Goal: Use online tool/utility: Utilize a website feature to perform a specific function

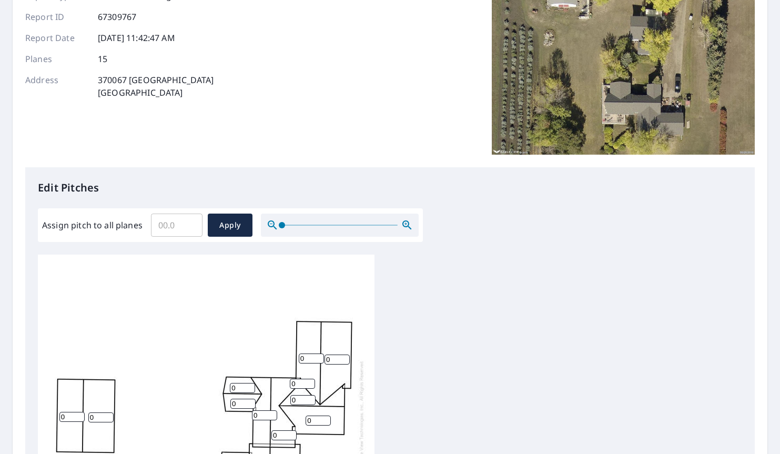
scroll to position [116, 0]
drag, startPoint x: 284, startPoint y: 227, endPoint x: 257, endPoint y: 226, distance: 27.4
click at [259, 226] on div "Assign pitch to all planes ​ Apply" at bounding box center [230, 224] width 376 height 23
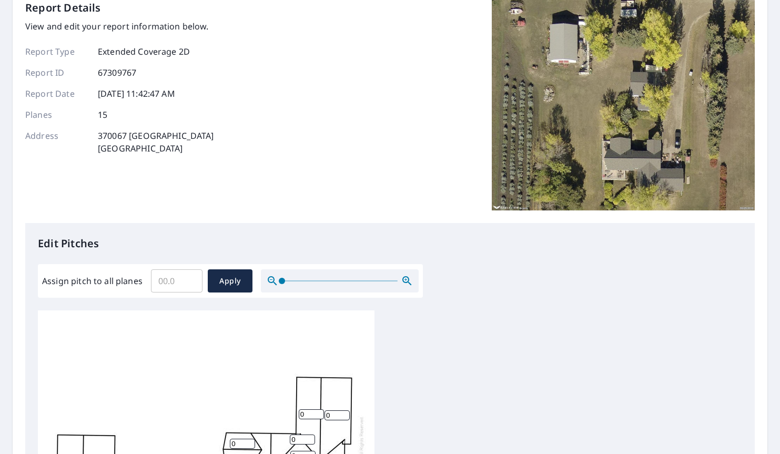
scroll to position [11, 0]
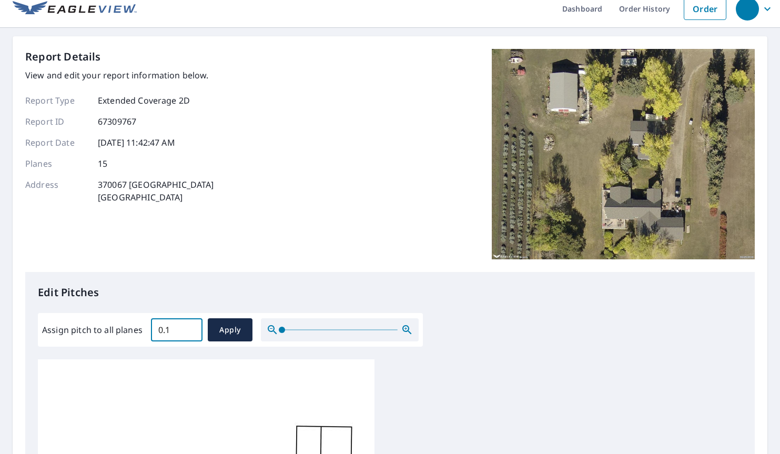
click at [192, 328] on input "0.1" at bounding box center [177, 329] width 52 height 29
click at [192, 328] on input "0.3" at bounding box center [177, 329] width 52 height 29
click at [192, 328] on input "0.4" at bounding box center [177, 329] width 52 height 29
click at [192, 328] on input "0.5" at bounding box center [177, 329] width 52 height 29
click at [192, 328] on input "0.6" at bounding box center [177, 329] width 52 height 29
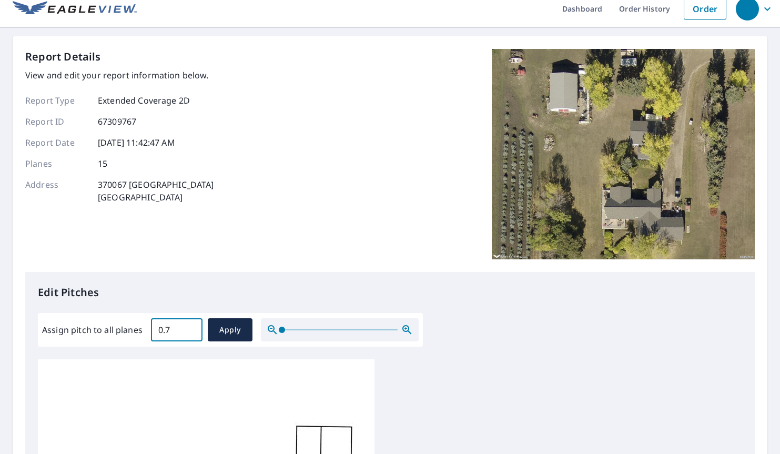
type input "0.7"
click at [192, 328] on input "0.7" at bounding box center [177, 329] width 52 height 29
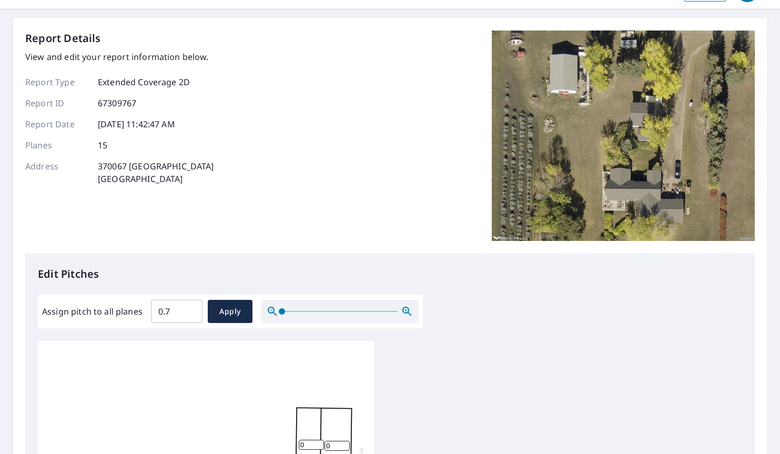
scroll to position [53, 0]
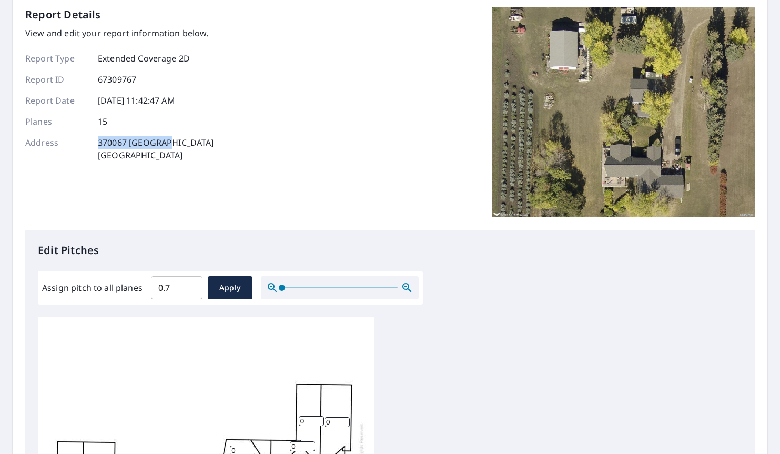
drag, startPoint x: 99, startPoint y: 142, endPoint x: 172, endPoint y: 144, distance: 73.1
click at [172, 144] on p "370067 [STREET_ADDRESS]" at bounding box center [156, 148] width 116 height 25
copy p "370067 [GEOGRAPHIC_DATA]"
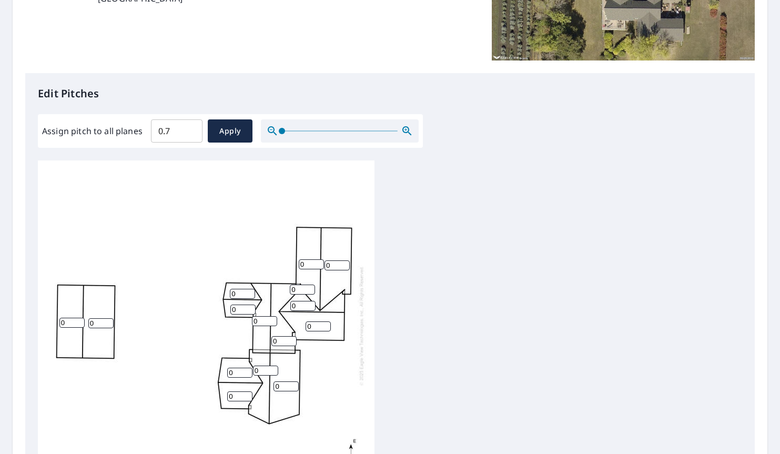
scroll to position [210, 0]
click at [319, 261] on input "1" at bounding box center [311, 263] width 25 height 10
click at [319, 261] on input "2" at bounding box center [311, 263] width 25 height 10
click at [319, 261] on input "3" at bounding box center [311, 263] width 25 height 10
click at [319, 261] on input "4" at bounding box center [311, 263] width 25 height 10
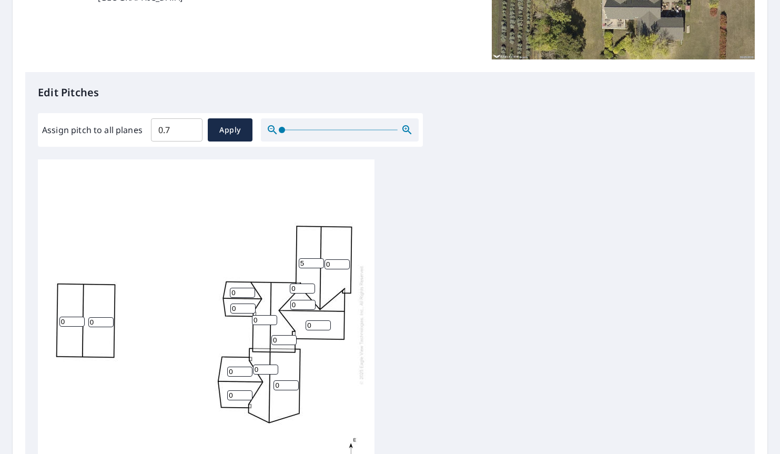
click at [319, 261] on input "5" at bounding box center [311, 263] width 25 height 10
type input "6"
click at [319, 261] on input "6" at bounding box center [311, 263] width 25 height 10
click at [345, 262] on input "1" at bounding box center [336, 264] width 25 height 10
click at [345, 262] on input "2" at bounding box center [336, 264] width 25 height 10
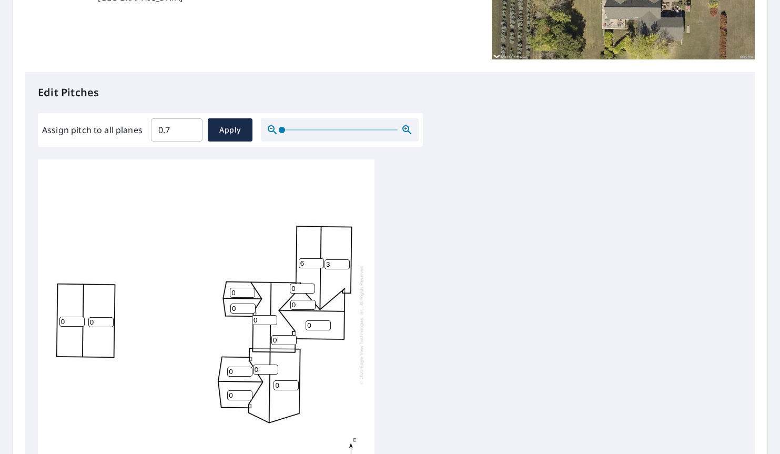
click at [345, 262] on input "3" at bounding box center [336, 264] width 25 height 10
click at [345, 262] on input "4" at bounding box center [336, 264] width 25 height 10
click at [345, 262] on input "5" at bounding box center [336, 264] width 25 height 10
type input "6"
click at [345, 262] on input "6" at bounding box center [336, 264] width 25 height 10
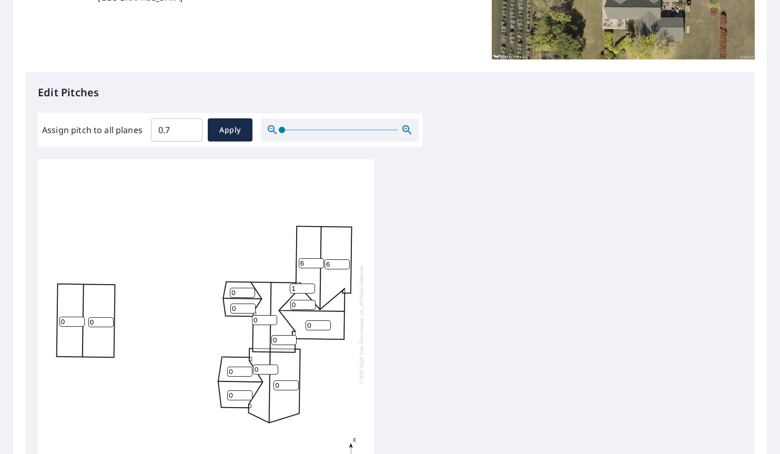
click at [310, 285] on input "1" at bounding box center [302, 288] width 25 height 10
click at [310, 285] on input "2" at bounding box center [302, 288] width 25 height 10
click at [310, 285] on input "3" at bounding box center [302, 288] width 25 height 10
click at [310, 285] on input "4" at bounding box center [302, 288] width 25 height 10
click at [310, 285] on input "5" at bounding box center [302, 288] width 25 height 10
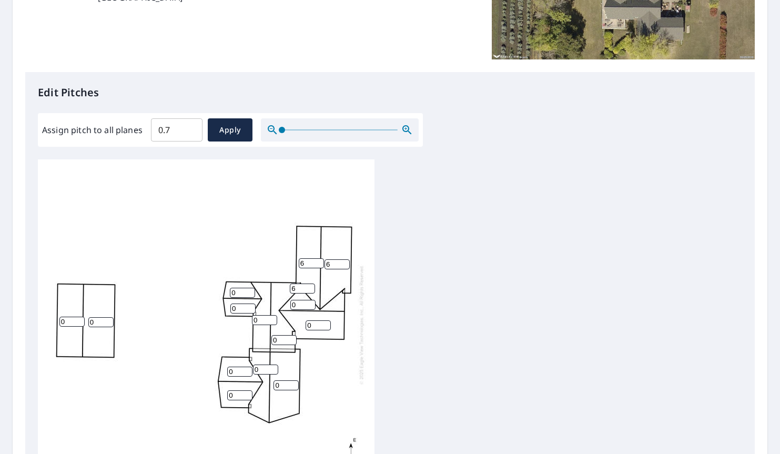
click at [310, 285] on input "6" at bounding box center [302, 288] width 25 height 10
click at [310, 285] on input "7" at bounding box center [302, 288] width 25 height 10
type input "8"
click at [310, 285] on input "8" at bounding box center [302, 288] width 25 height 10
click at [309, 303] on input "1" at bounding box center [302, 305] width 25 height 10
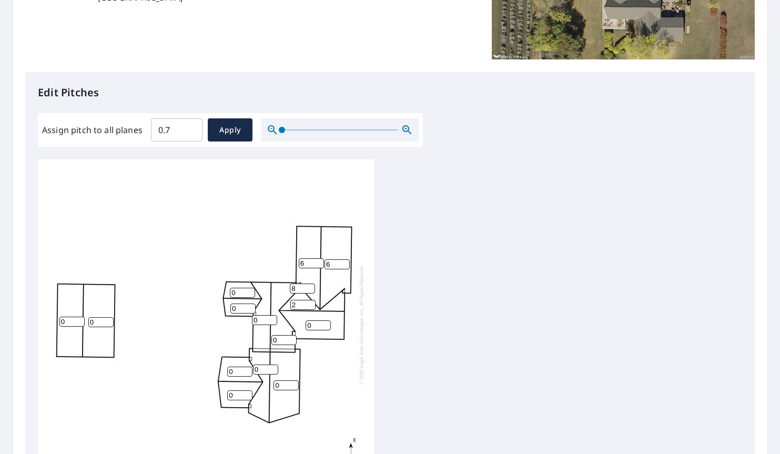
click at [309, 303] on input "2" at bounding box center [302, 305] width 25 height 10
click at [309, 303] on input "3" at bounding box center [302, 305] width 25 height 10
click at [309, 303] on input "4" at bounding box center [302, 305] width 25 height 10
click at [309, 303] on input "5" at bounding box center [302, 305] width 25 height 10
click at [309, 303] on input "6" at bounding box center [302, 305] width 25 height 10
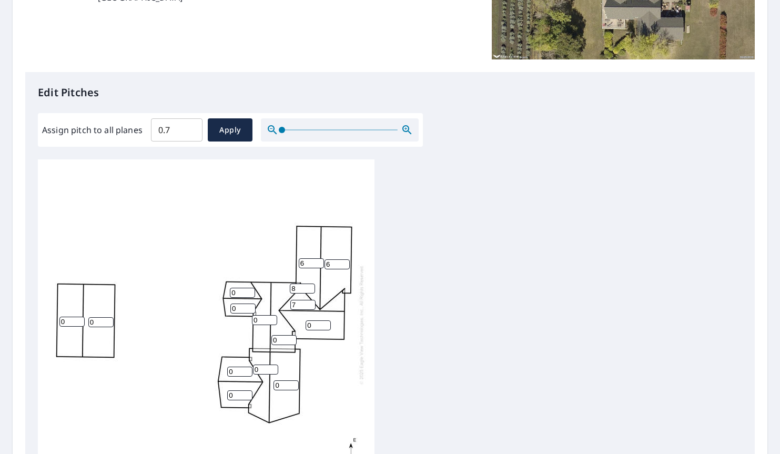
click at [309, 303] on input "7" at bounding box center [302, 305] width 25 height 10
type input "8"
click at [309, 303] on input "8" at bounding box center [302, 305] width 25 height 10
click at [310, 287] on input "9" at bounding box center [302, 288] width 25 height 10
click at [310, 287] on input "10" at bounding box center [302, 288] width 25 height 10
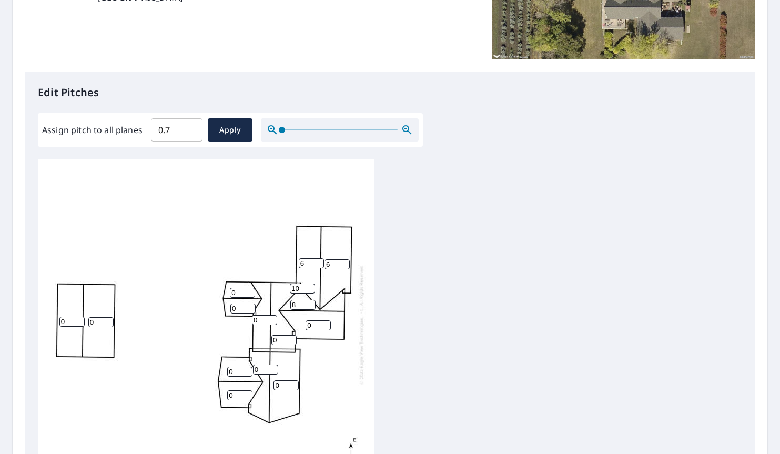
click at [310, 287] on input "11" at bounding box center [302, 288] width 25 height 10
type input "10"
click at [310, 290] on input "10" at bounding box center [302, 288] width 25 height 10
click at [268, 319] on input "1" at bounding box center [264, 320] width 25 height 10
click at [268, 319] on input "2" at bounding box center [264, 320] width 25 height 10
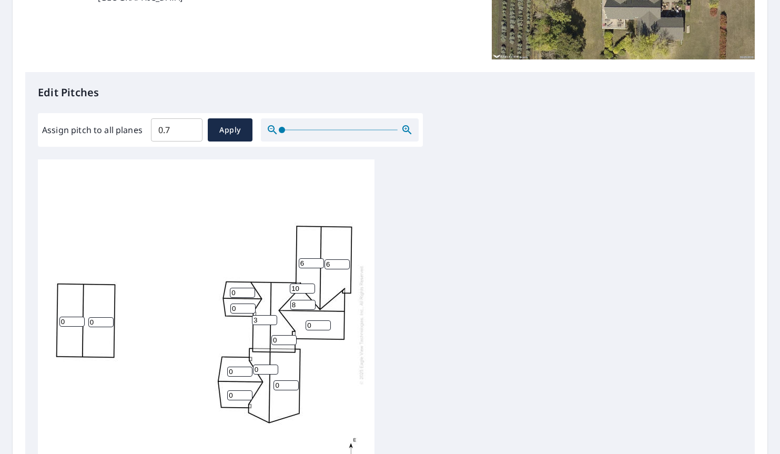
click at [268, 319] on input "3" at bounding box center [264, 320] width 25 height 10
click at [268, 319] on input "4" at bounding box center [264, 320] width 25 height 10
click at [268, 319] on input "5" at bounding box center [264, 320] width 25 height 10
click at [268, 319] on input "6" at bounding box center [264, 320] width 25 height 10
click at [268, 319] on input "7" at bounding box center [264, 320] width 25 height 10
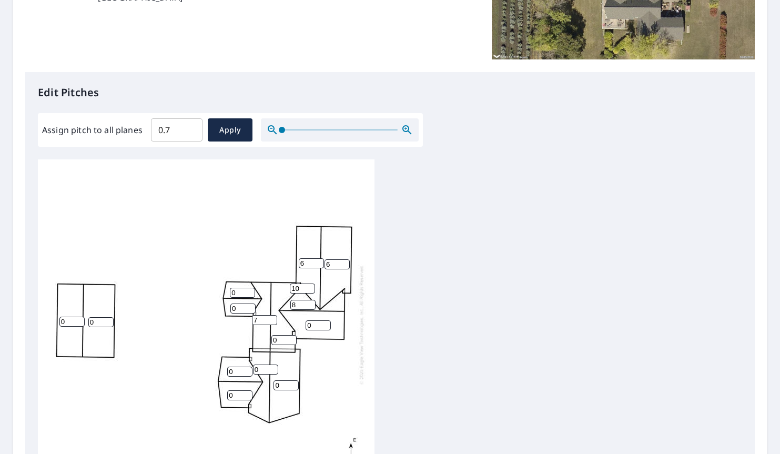
click at [268, 319] on input "8" at bounding box center [264, 320] width 25 height 10
click at [268, 319] on input "9" at bounding box center [264, 320] width 25 height 10
type input "10"
click at [268, 319] on input "10" at bounding box center [264, 320] width 25 height 10
click at [252, 289] on input "1" at bounding box center [242, 293] width 25 height 10
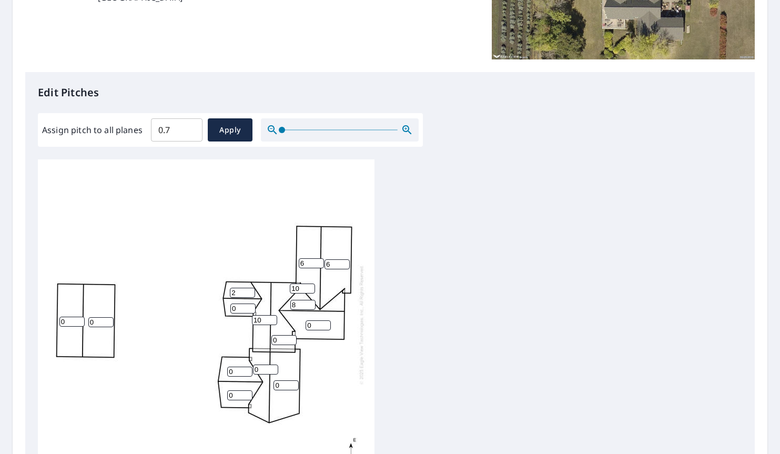
click at [252, 289] on input "2" at bounding box center [242, 293] width 25 height 10
click at [252, 289] on input "3" at bounding box center [242, 293] width 25 height 10
click at [248, 291] on input "4" at bounding box center [242, 293] width 25 height 10
click at [248, 291] on input "5" at bounding box center [242, 293] width 25 height 10
click at [248, 291] on input "6" at bounding box center [242, 293] width 25 height 10
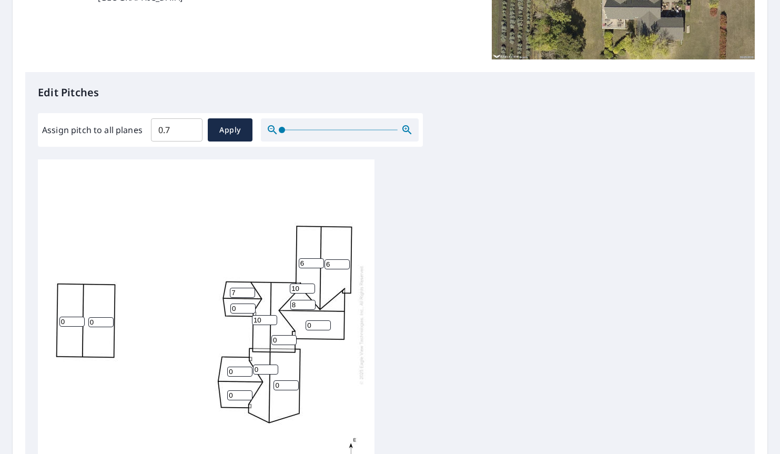
click at [248, 291] on input "7" at bounding box center [242, 293] width 25 height 10
type input "8"
click at [248, 291] on input "8" at bounding box center [242, 293] width 25 height 10
click at [248, 308] on input "1" at bounding box center [242, 308] width 25 height 10
click at [248, 308] on input "2" at bounding box center [242, 308] width 25 height 10
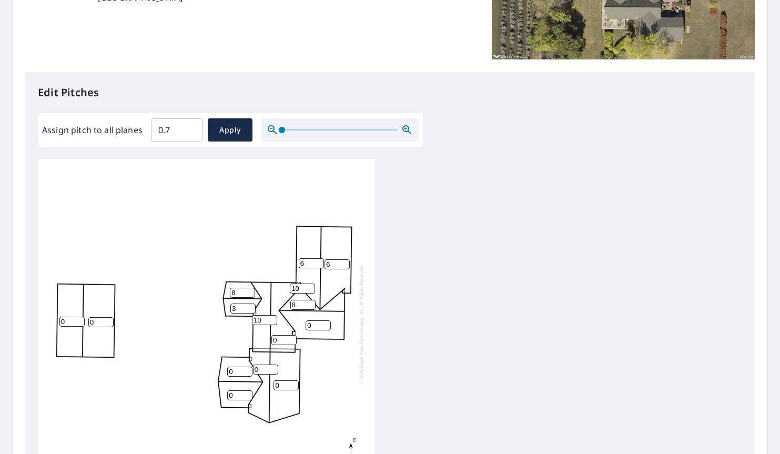
click at [248, 308] on input "3" at bounding box center [242, 308] width 25 height 10
click at [248, 308] on input "4" at bounding box center [242, 308] width 25 height 10
click at [248, 308] on input "5" at bounding box center [242, 308] width 25 height 10
click at [248, 308] on input "6" at bounding box center [242, 308] width 25 height 10
click at [248, 308] on input "7" at bounding box center [242, 308] width 25 height 10
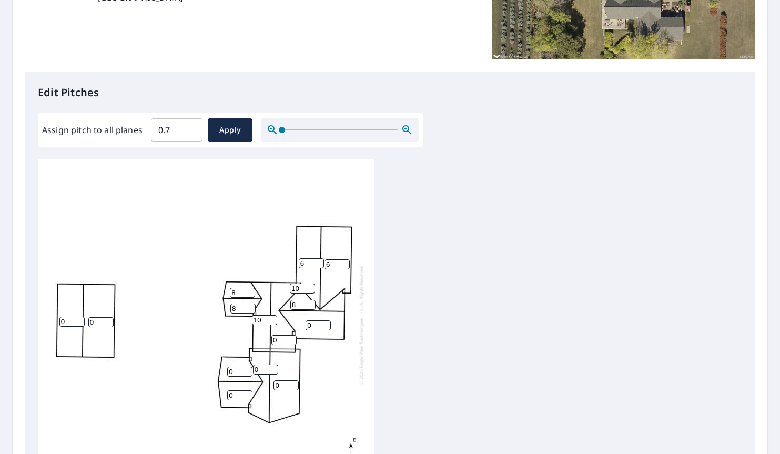
type input "8"
click at [251, 307] on input "8" at bounding box center [242, 308] width 25 height 10
click at [188, 242] on div "0 6 0 0 6 0 0 0 10 0 0 8 8 8 10" at bounding box center [206, 324] width 336 height 330
click at [324, 322] on input "1" at bounding box center [317, 325] width 25 height 10
click at [324, 322] on input "2" at bounding box center [317, 325] width 25 height 10
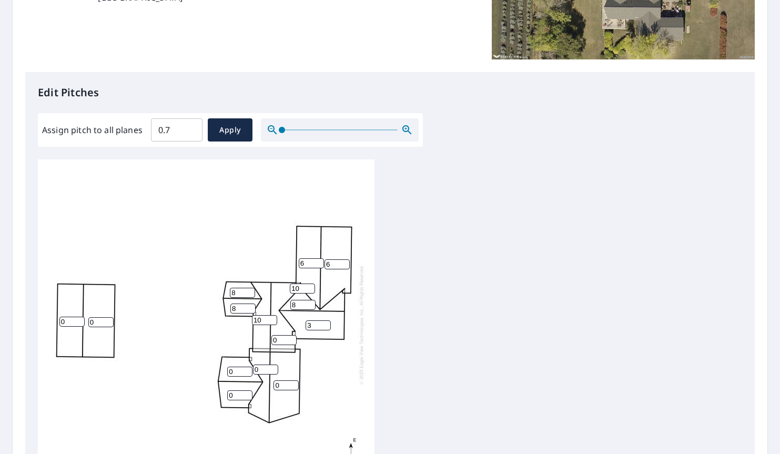
click at [324, 322] on input "3" at bounding box center [317, 325] width 25 height 10
click at [324, 322] on input "4" at bounding box center [317, 325] width 25 height 10
click at [324, 322] on input "5" at bounding box center [317, 325] width 25 height 10
click at [324, 322] on input "6" at bounding box center [317, 325] width 25 height 10
click at [324, 322] on input "7" at bounding box center [317, 325] width 25 height 10
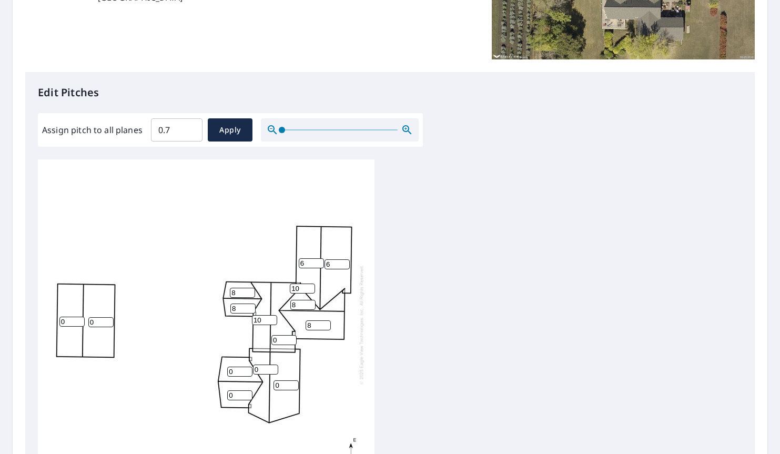
click at [324, 322] on input "8" at bounding box center [317, 325] width 25 height 10
click at [324, 322] on input "9" at bounding box center [317, 325] width 25 height 10
click at [324, 322] on input "10" at bounding box center [317, 325] width 25 height 10
click at [326, 327] on input "9" at bounding box center [317, 325] width 25 height 10
type input "8"
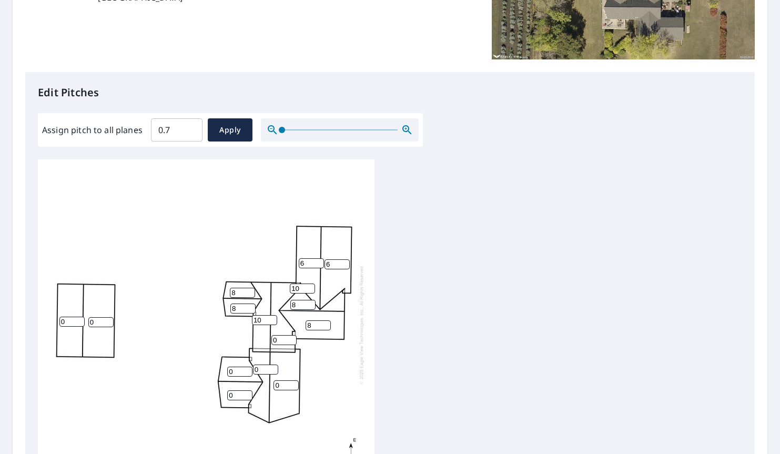
click at [326, 327] on input "8" at bounding box center [317, 325] width 25 height 10
click at [291, 337] on input "1" at bounding box center [283, 340] width 25 height 10
click at [291, 337] on input "2" at bounding box center [283, 340] width 25 height 10
click at [291, 337] on input "3" at bounding box center [283, 340] width 25 height 10
click at [291, 337] on input "4" at bounding box center [283, 340] width 25 height 10
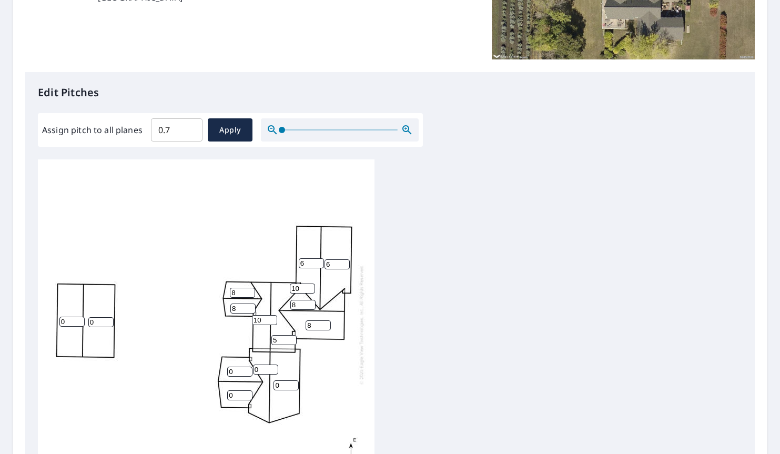
click at [291, 337] on input "5" at bounding box center [283, 340] width 25 height 10
click at [291, 337] on input "6" at bounding box center [283, 340] width 25 height 10
click at [291, 337] on input "7" at bounding box center [283, 340] width 25 height 10
click at [291, 337] on input "8" at bounding box center [283, 340] width 25 height 10
click at [291, 337] on input "9" at bounding box center [283, 340] width 25 height 10
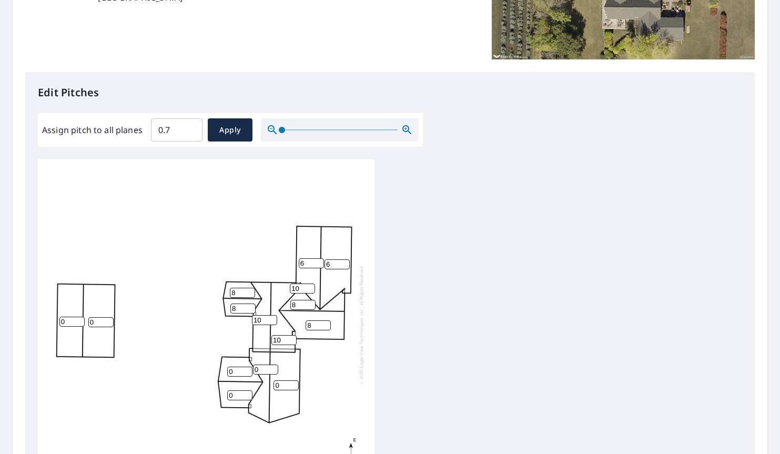
type input "10"
click at [291, 337] on input "10" at bounding box center [283, 340] width 25 height 10
click at [294, 383] on input "1" at bounding box center [285, 385] width 25 height 10
click at [294, 383] on input "2" at bounding box center [285, 385] width 25 height 10
click at [294, 383] on input "3" at bounding box center [285, 385] width 25 height 10
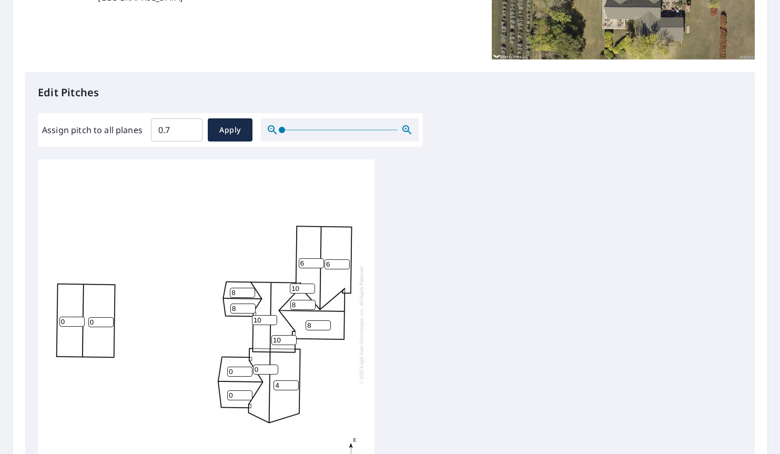
click at [294, 383] on input "4" at bounding box center [285, 385] width 25 height 10
click at [294, 383] on input "5" at bounding box center [285, 385] width 25 height 10
click at [294, 383] on input "6" at bounding box center [285, 385] width 25 height 10
click at [294, 383] on input "7" at bounding box center [285, 385] width 25 height 10
click at [294, 383] on input "8" at bounding box center [285, 385] width 25 height 10
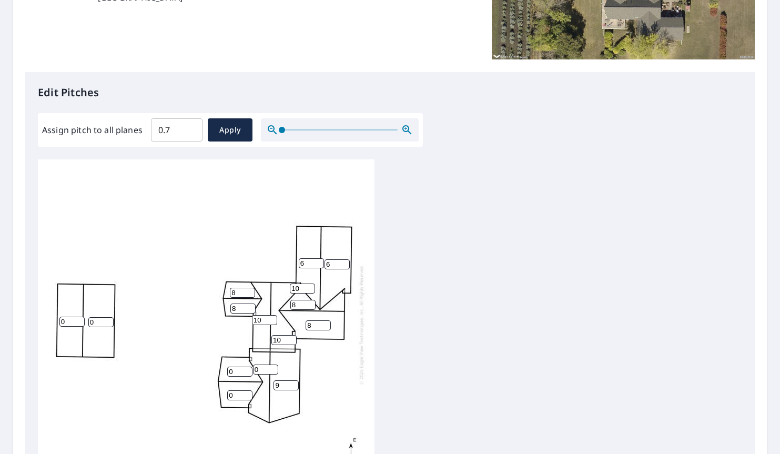
click at [294, 383] on input "9" at bounding box center [285, 385] width 25 height 10
type input "10"
click at [294, 383] on input "10" at bounding box center [285, 385] width 25 height 10
click at [273, 366] on input "1" at bounding box center [265, 369] width 25 height 10
click at [273, 366] on input "2" at bounding box center [265, 369] width 25 height 10
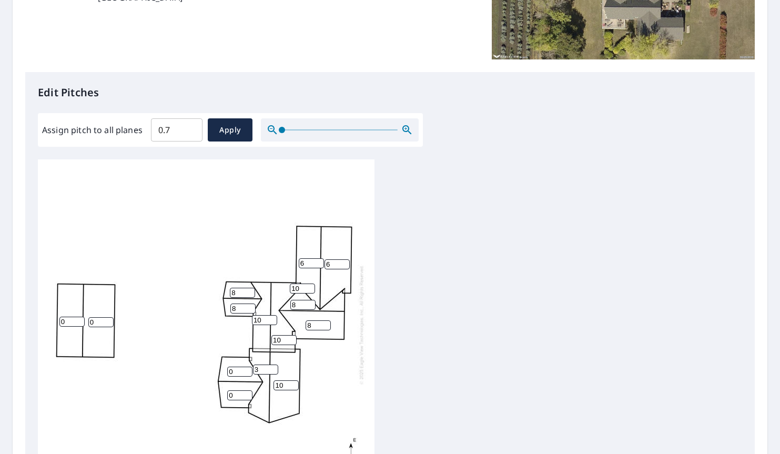
click at [273, 366] on input "3" at bounding box center [265, 369] width 25 height 10
click at [273, 366] on input "4" at bounding box center [265, 369] width 25 height 10
click at [273, 366] on input "5" at bounding box center [265, 369] width 25 height 10
click at [273, 366] on input "6" at bounding box center [265, 369] width 25 height 10
click at [273, 366] on input "7" at bounding box center [265, 369] width 25 height 10
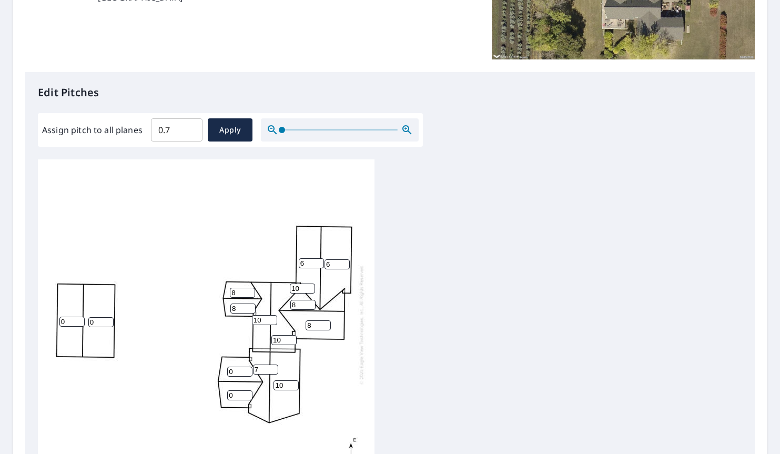
click at [273, 366] on input "8" at bounding box center [265, 369] width 25 height 10
click at [273, 366] on input "9" at bounding box center [265, 369] width 25 height 10
type input "10"
click at [273, 366] on input "10" at bounding box center [265, 369] width 25 height 10
click at [246, 369] on input "1" at bounding box center [239, 371] width 25 height 10
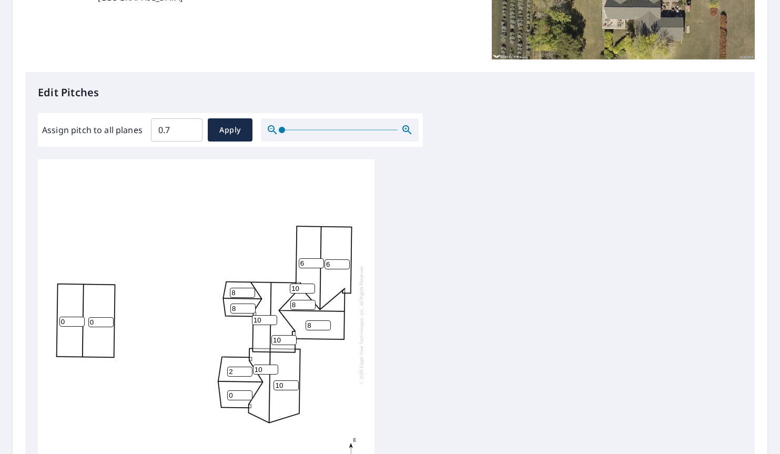
click at [246, 369] on input "2" at bounding box center [239, 371] width 25 height 10
click at [246, 369] on input "3" at bounding box center [239, 371] width 25 height 10
click at [246, 369] on input "4" at bounding box center [239, 371] width 25 height 10
click at [246, 369] on input "5" at bounding box center [239, 371] width 25 height 10
click at [246, 369] on input "6" at bounding box center [239, 371] width 25 height 10
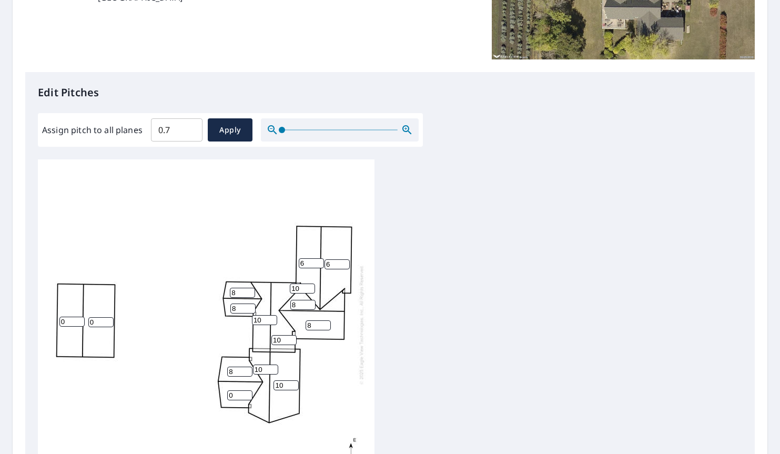
click at [246, 369] on input "8" at bounding box center [239, 371] width 25 height 10
click at [246, 369] on input "9" at bounding box center [239, 371] width 25 height 10
type input "8"
click at [247, 373] on input "8" at bounding box center [239, 371] width 25 height 10
click at [246, 393] on input "1" at bounding box center [239, 395] width 25 height 10
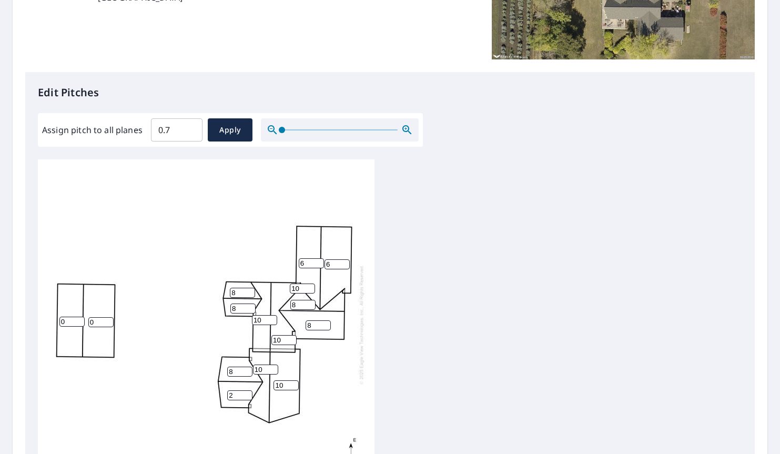
click at [246, 393] on input "2" at bounding box center [239, 395] width 25 height 10
click at [246, 393] on input "3" at bounding box center [239, 395] width 25 height 10
click at [246, 393] on input "4" at bounding box center [239, 395] width 25 height 10
click at [246, 393] on input "5" at bounding box center [239, 395] width 25 height 10
click at [246, 393] on input "6" at bounding box center [239, 395] width 25 height 10
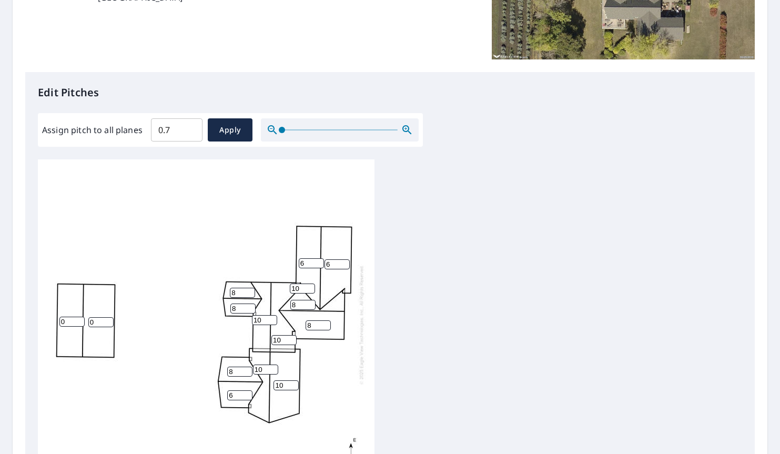
click at [246, 393] on input "7" at bounding box center [239, 395] width 25 height 10
click at [246, 393] on input "8" at bounding box center [239, 395] width 25 height 10
click at [246, 393] on input "9" at bounding box center [239, 395] width 25 height 10
type input "8"
click at [247, 396] on input "8" at bounding box center [239, 395] width 25 height 10
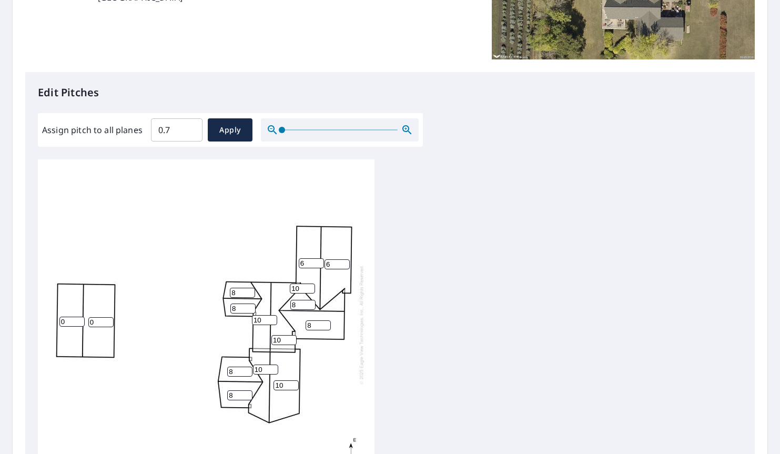
click at [337, 390] on div "0 6 10 0 6 8 10 10 10 8 8 8 8 8 10" at bounding box center [206, 324] width 336 height 330
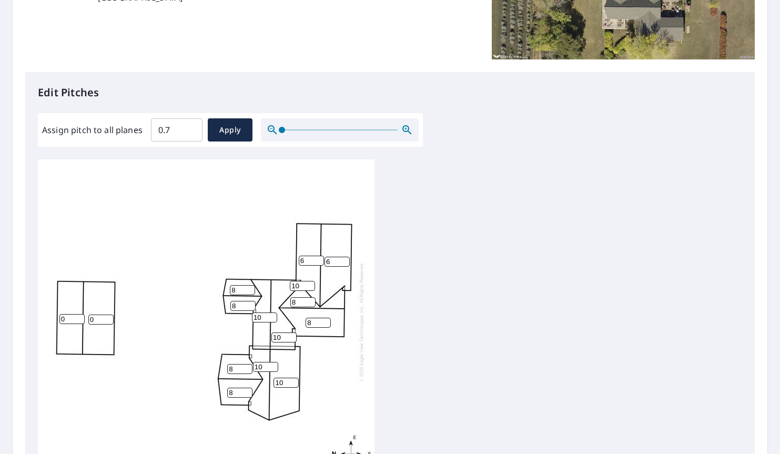
scroll to position [11, 0]
click at [80, 314] on input "1" at bounding box center [71, 319] width 25 height 10
click at [80, 314] on input "2" at bounding box center [71, 319] width 25 height 10
click at [80, 314] on input "3" at bounding box center [71, 319] width 25 height 10
click at [80, 314] on input "4" at bounding box center [71, 319] width 25 height 10
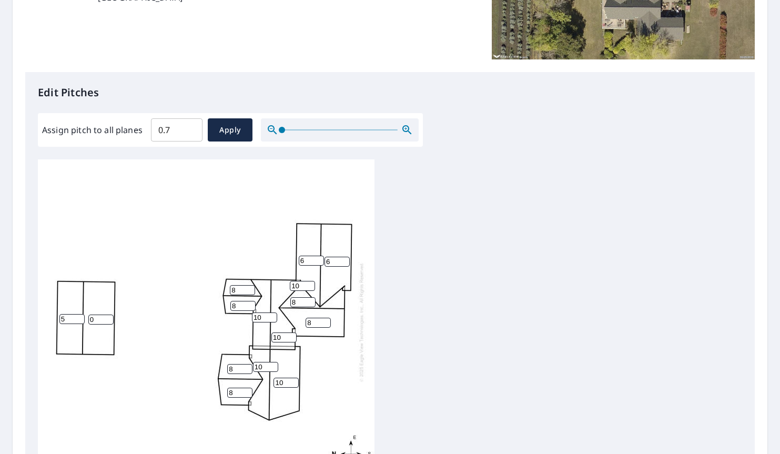
click at [80, 314] on input "5" at bounding box center [71, 319] width 25 height 10
type input "6"
click at [80, 314] on input "6" at bounding box center [71, 319] width 25 height 10
click at [108, 314] on input "1" at bounding box center [100, 319] width 25 height 10
click at [108, 314] on input "2" at bounding box center [100, 319] width 25 height 10
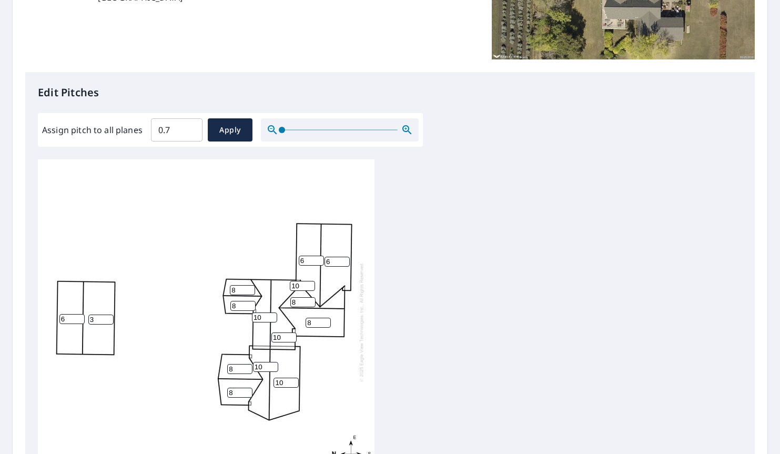
click at [108, 314] on input "3" at bounding box center [100, 319] width 25 height 10
click at [108, 314] on input "4" at bounding box center [100, 319] width 25 height 10
click at [108, 314] on input "5" at bounding box center [100, 319] width 25 height 10
click at [108, 314] on input "6" at bounding box center [100, 319] width 25 height 10
click at [108, 314] on input "7" at bounding box center [100, 319] width 25 height 10
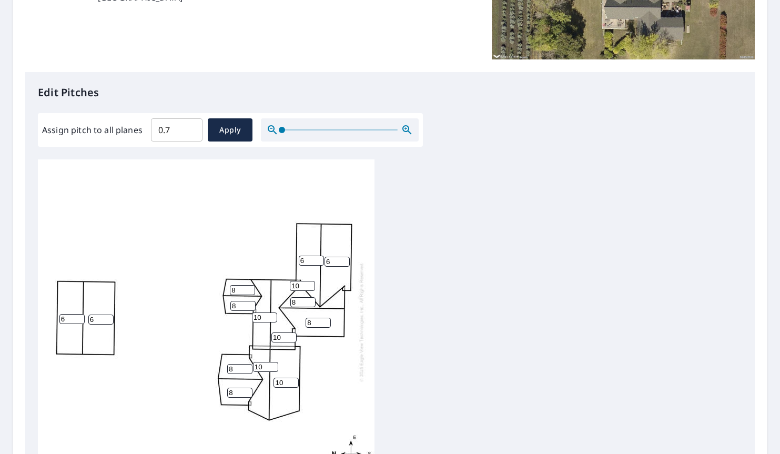
type input "6"
click at [107, 314] on input "6" at bounding box center [100, 319] width 25 height 10
click at [158, 315] on div "6 6 10 6 6 8 10 10 10 8 8 8 8 8 10" at bounding box center [206, 322] width 336 height 330
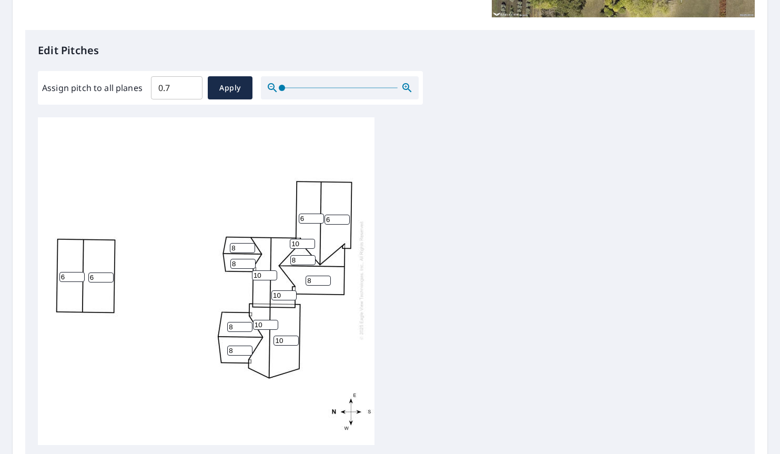
scroll to position [221, 0]
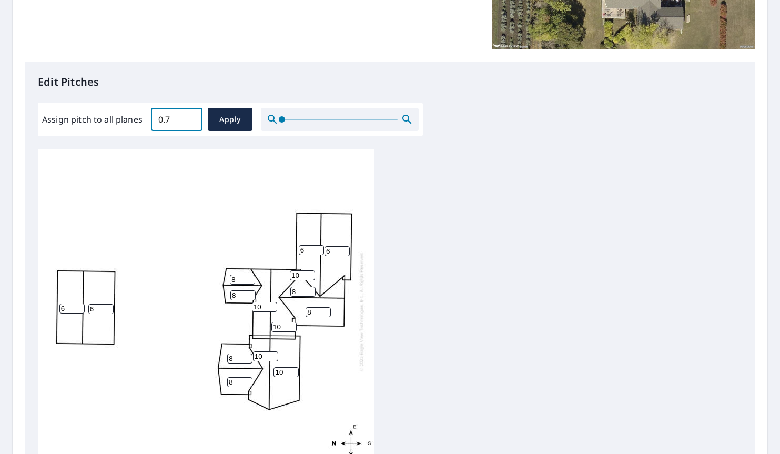
drag, startPoint x: 183, startPoint y: 121, endPoint x: 112, endPoint y: 113, distance: 71.9
click at [112, 113] on div "Assign pitch to all planes 0.7 ​ Apply" at bounding box center [230, 119] width 376 height 23
click at [219, 125] on span "Apply" at bounding box center [230, 119] width 28 height 13
click at [175, 123] on input "Assign pitch to all planes" at bounding box center [177, 119] width 52 height 29
click at [188, 118] on input "0.1" at bounding box center [177, 119] width 52 height 29
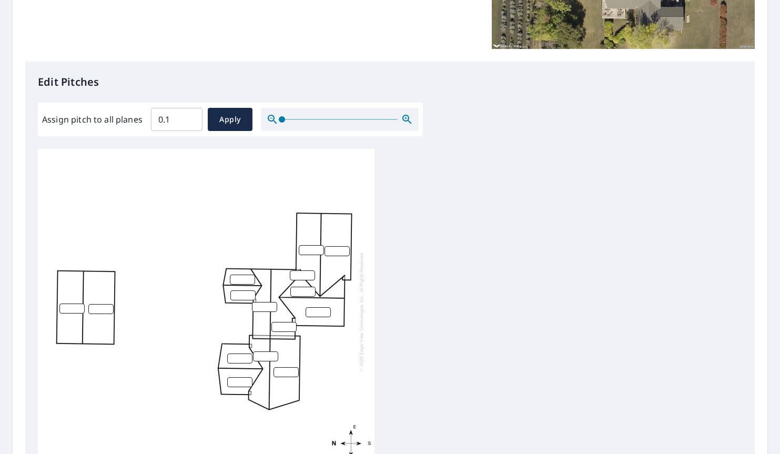
click at [241, 274] on input "number" at bounding box center [242, 279] width 25 height 10
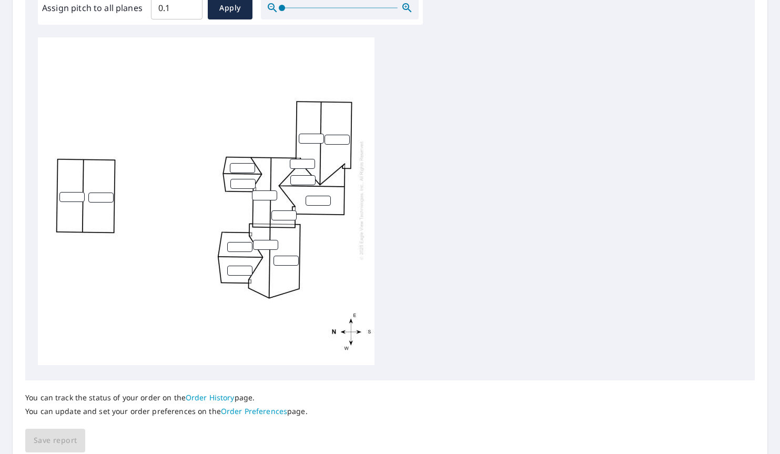
scroll to position [379, 0]
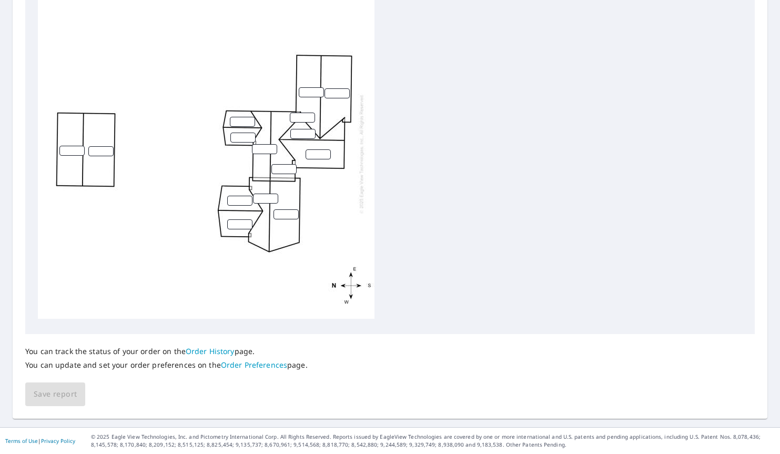
drag, startPoint x: 334, startPoint y: 301, endPoint x: 279, endPoint y: 272, distance: 63.0
click at [324, 291] on div at bounding box center [206, 153] width 336 height 330
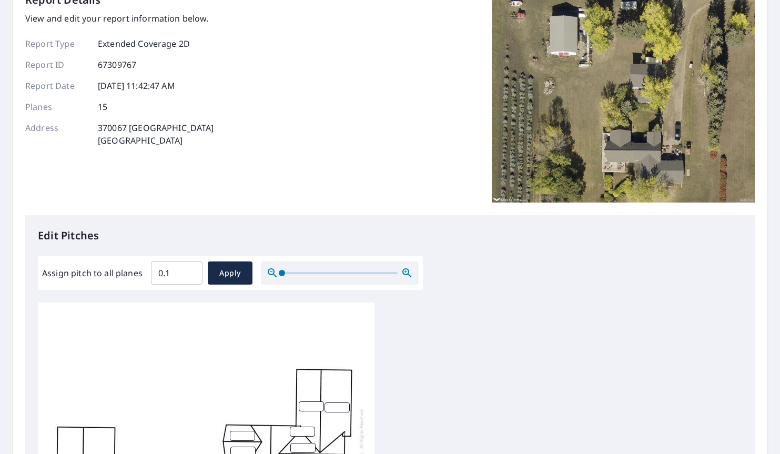
scroll to position [63, 0]
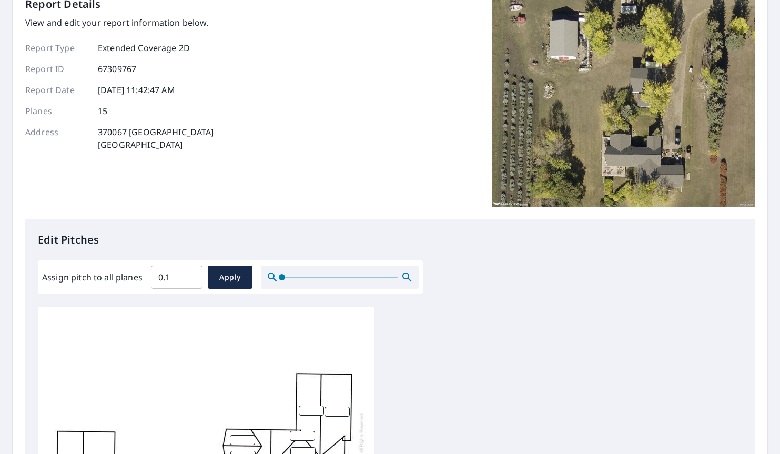
click at [176, 277] on input "0.1" at bounding box center [177, 276] width 52 height 29
type input "0"
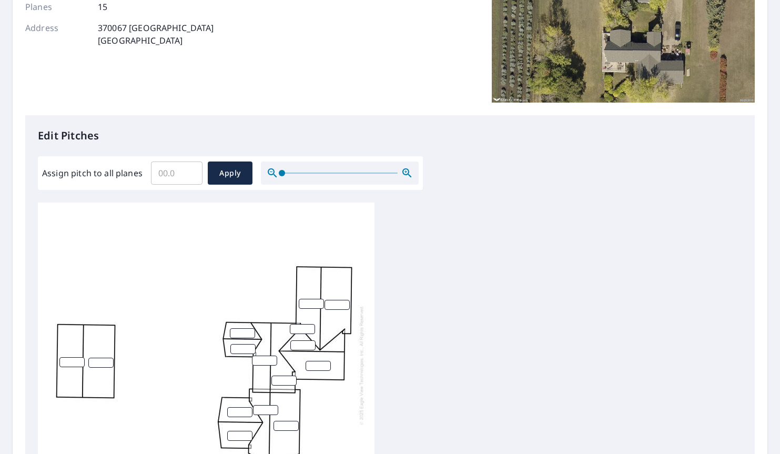
scroll to position [168, 0]
click at [305, 298] on input "number" at bounding box center [311, 303] width 25 height 10
type input "10"
click at [333, 301] on input "number" at bounding box center [336, 304] width 25 height 10
paste input "10"
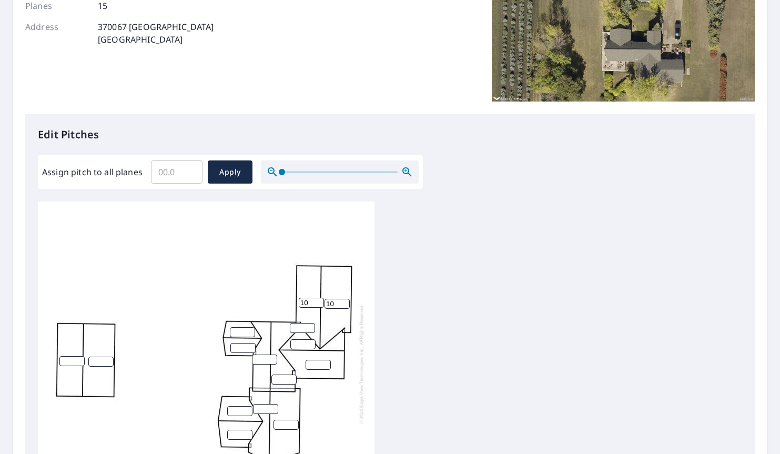
type input "10"
click at [295, 323] on input "number" at bounding box center [302, 328] width 25 height 10
paste input "10"
type input "10"
click at [258, 354] on input "number" at bounding box center [264, 359] width 25 height 10
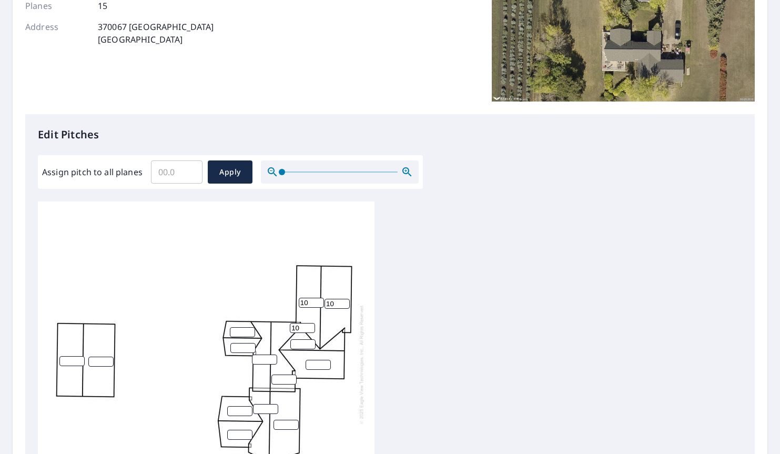
paste input "10"
type input "10"
click at [282, 374] on input "number" at bounding box center [283, 379] width 25 height 10
paste input "10"
type input "10"
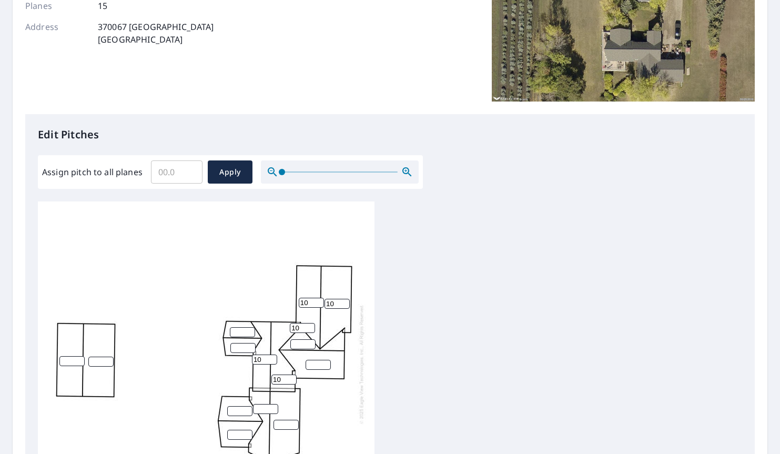
click at [317, 360] on input "number" at bounding box center [317, 365] width 25 height 10
type input "6"
click at [303, 339] on input "number" at bounding box center [302, 344] width 25 height 10
type input "6"
click at [239, 327] on input "number" at bounding box center [242, 332] width 25 height 10
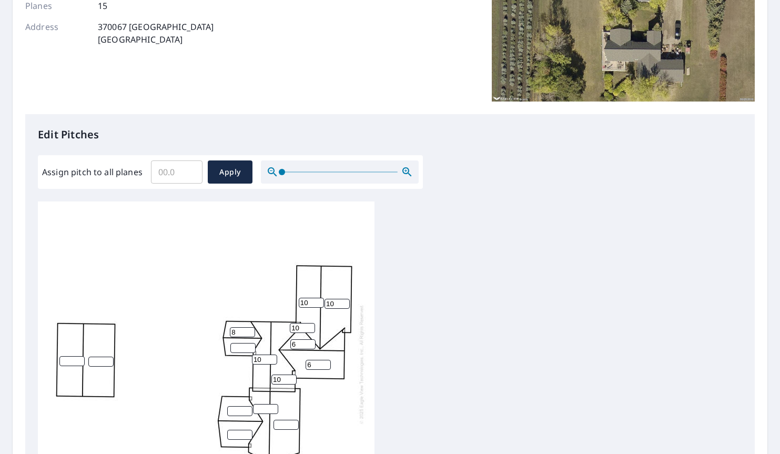
type input "8"
click at [238, 343] on input "number" at bounding box center [242, 348] width 25 height 10
type input "8"
click at [238, 406] on input "number" at bounding box center [239, 411] width 25 height 10
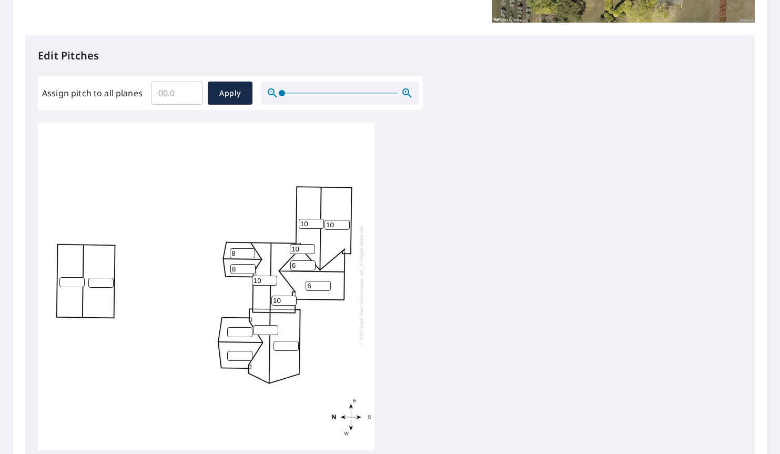
scroll to position [273, 0]
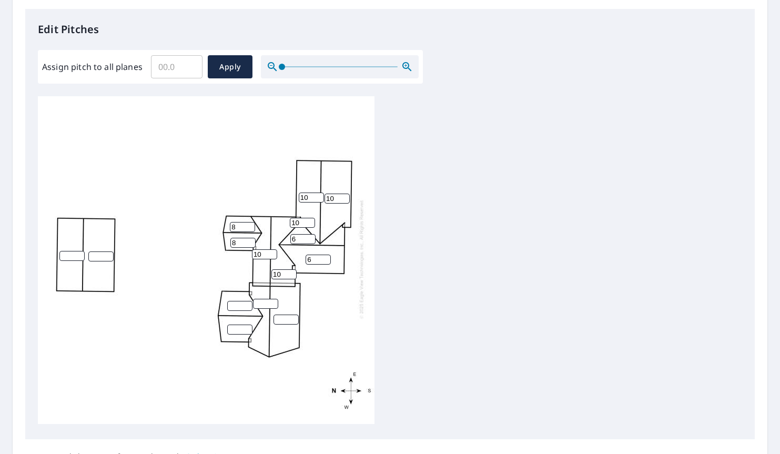
click at [283, 304] on div "10 10 6 10 10 6 8 8 10" at bounding box center [206, 259] width 336 height 330
click at [283, 314] on input "number" at bounding box center [285, 319] width 25 height 10
type input "10"
click at [254, 299] on input "number" at bounding box center [265, 304] width 25 height 10
type input "10"
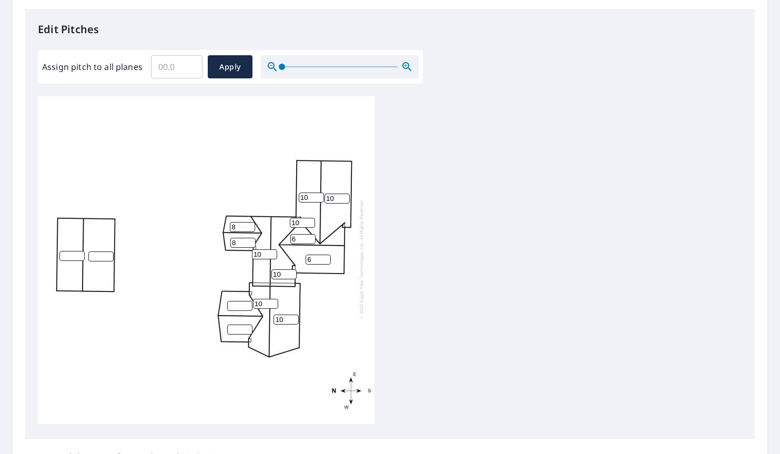
click at [232, 301] on input "number" at bounding box center [239, 306] width 25 height 10
type input "6"
click at [237, 324] on input "number" at bounding box center [239, 329] width 25 height 10
type input "6"
click at [95, 242] on div "10 10 10 6 10 10 10 6 6 6 8 8 10" at bounding box center [206, 259] width 336 height 330
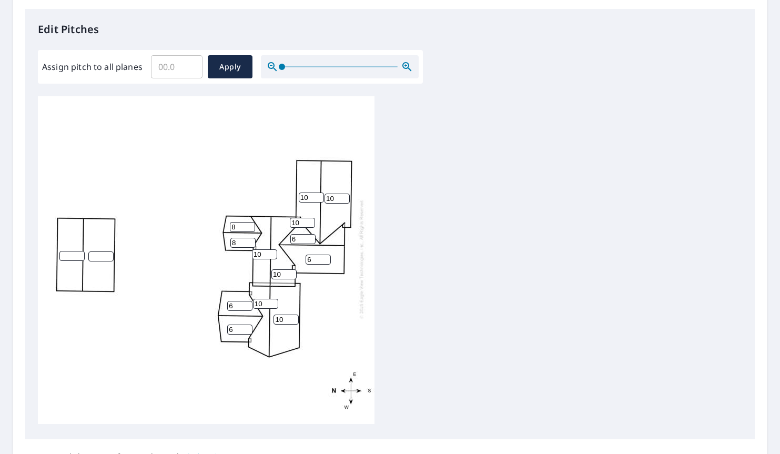
click at [95, 251] on input "number" at bounding box center [100, 256] width 25 height 10
type input "6"
click at [70, 251] on input "number" at bounding box center [71, 256] width 25 height 10
type input "6"
click at [109, 333] on div "6 10 10 6 10 6 10 10 10 6 6 6 8 8 10" at bounding box center [206, 259] width 336 height 330
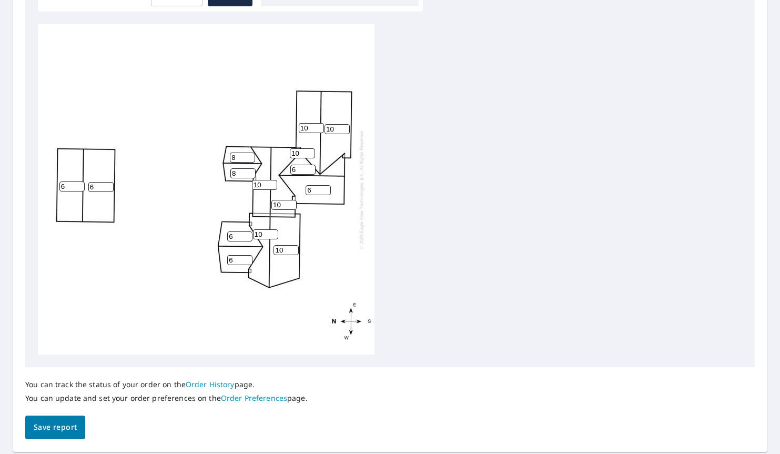
scroll to position [379, 0]
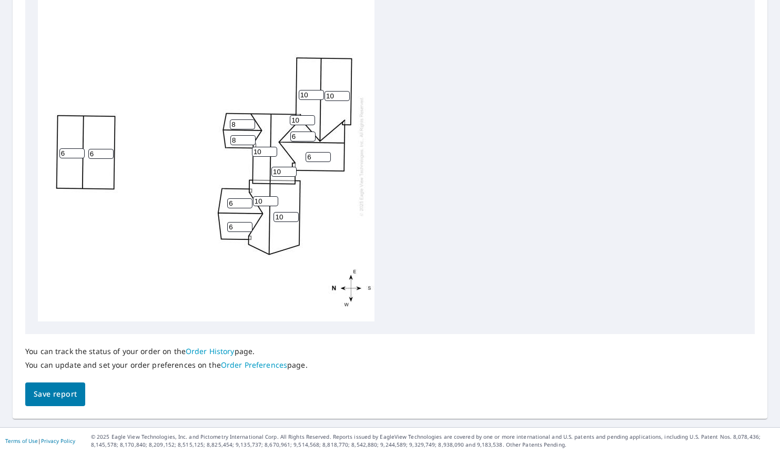
click at [64, 393] on span "Save report" at bounding box center [55, 393] width 43 height 13
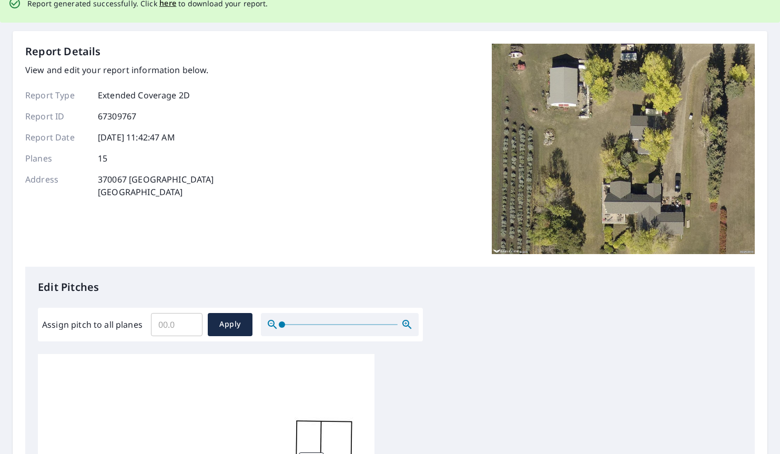
scroll to position [48, 0]
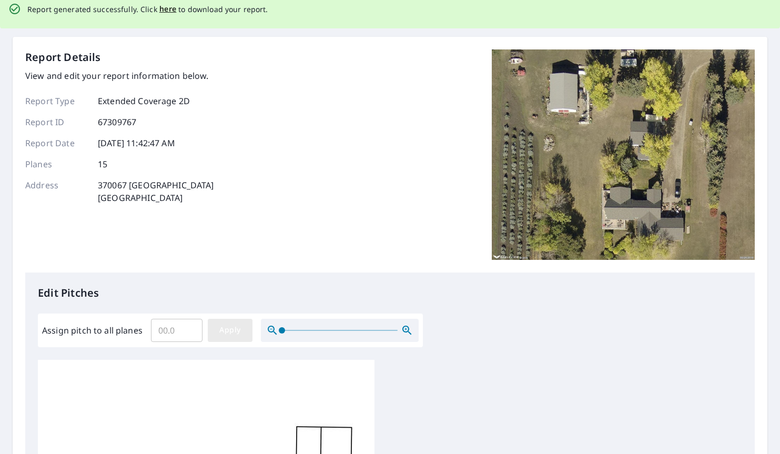
click at [228, 332] on span "Apply" at bounding box center [230, 329] width 28 height 13
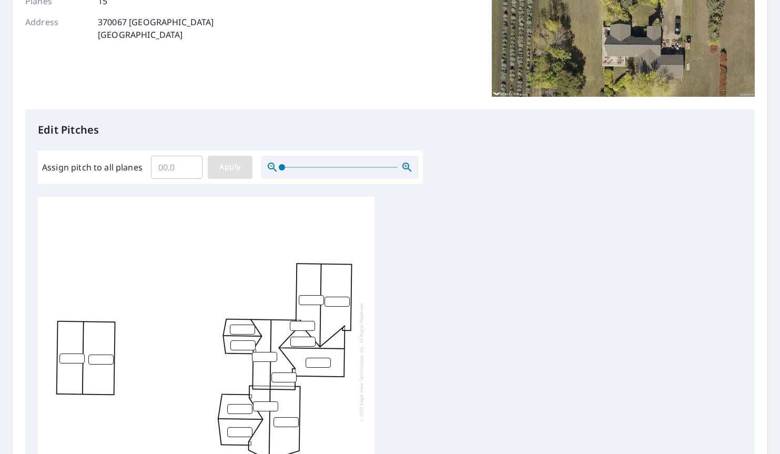
scroll to position [206, 0]
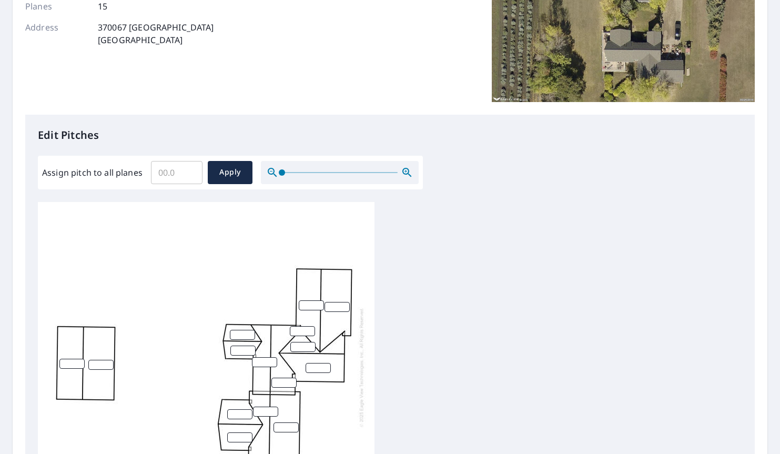
click at [307, 308] on input "number" at bounding box center [311, 305] width 25 height 10
click at [166, 176] on input "Assign pitch to all planes" at bounding box center [177, 172] width 52 height 29
type input "10"
click at [238, 183] on button "Apply" at bounding box center [230, 172] width 45 height 23
type input "10"
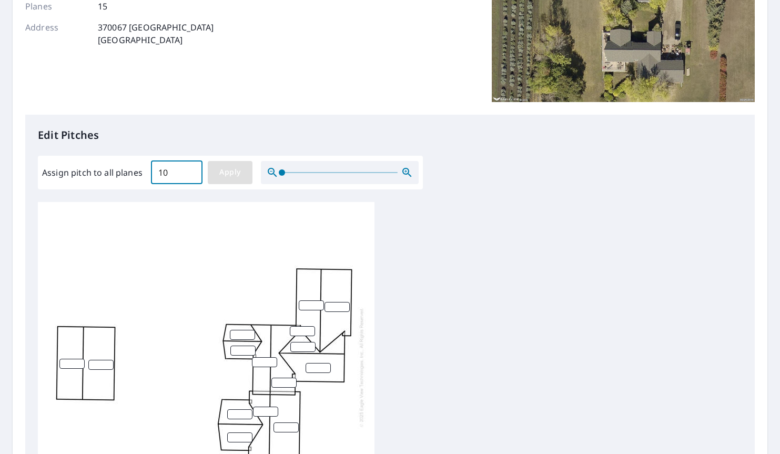
type input "10"
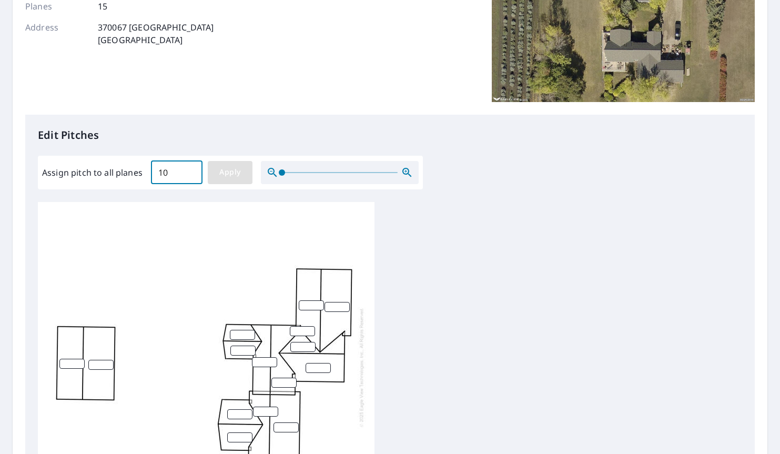
type input "10"
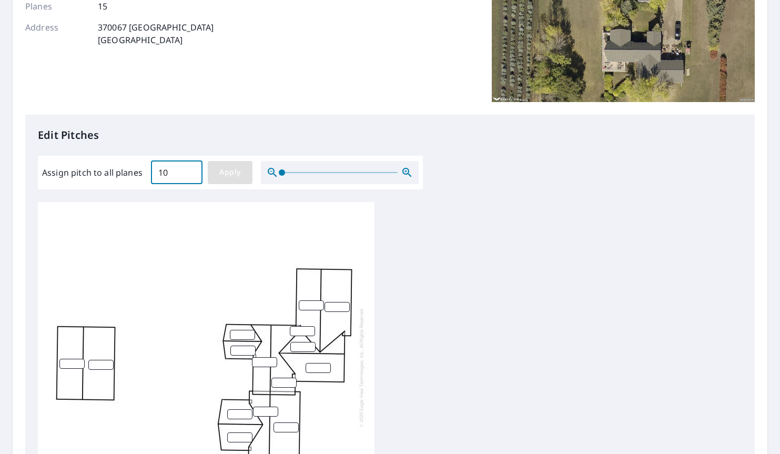
type input "10"
click at [231, 172] on span "Apply" at bounding box center [230, 172] width 28 height 13
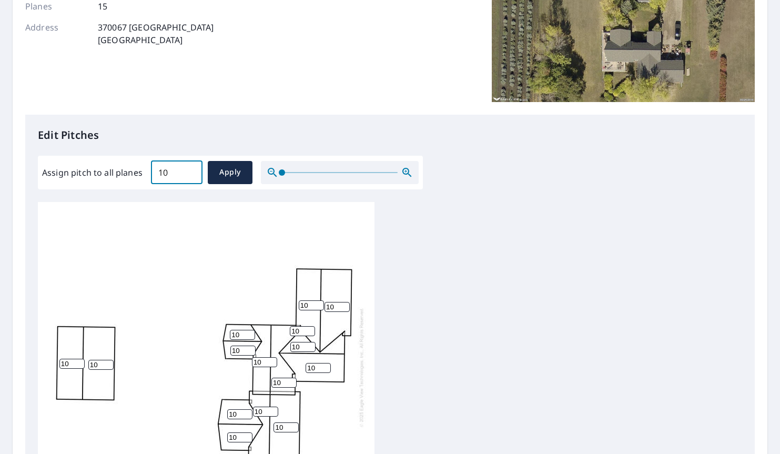
click at [169, 166] on input "10" at bounding box center [177, 172] width 52 height 29
drag, startPoint x: 169, startPoint y: 171, endPoint x: 75, endPoint y: 160, distance: 94.2
click at [75, 160] on div "Assign pitch to all planes 10 ​ Apply" at bounding box center [230, 173] width 385 height 34
type input "8"
drag, startPoint x: 241, startPoint y: 179, endPoint x: 233, endPoint y: 231, distance: 52.6
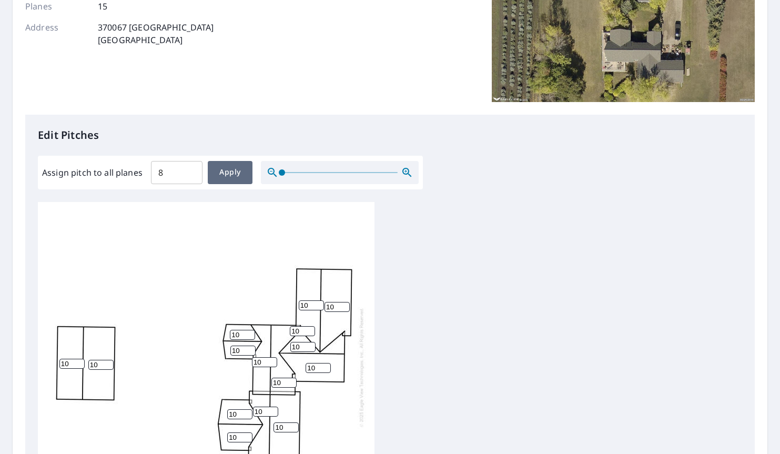
click at [241, 178] on button "Apply" at bounding box center [230, 172] width 45 height 23
type input "8"
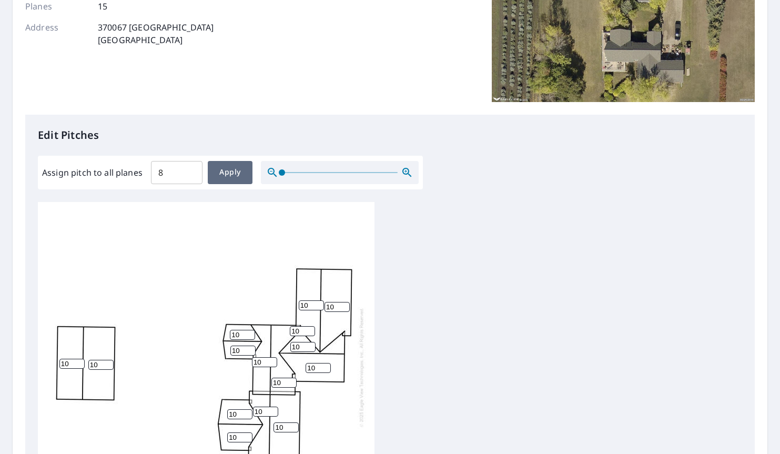
type input "8"
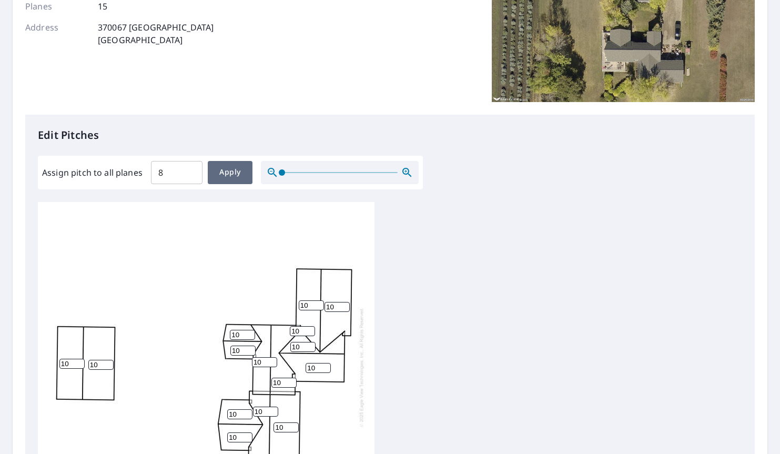
type input "8"
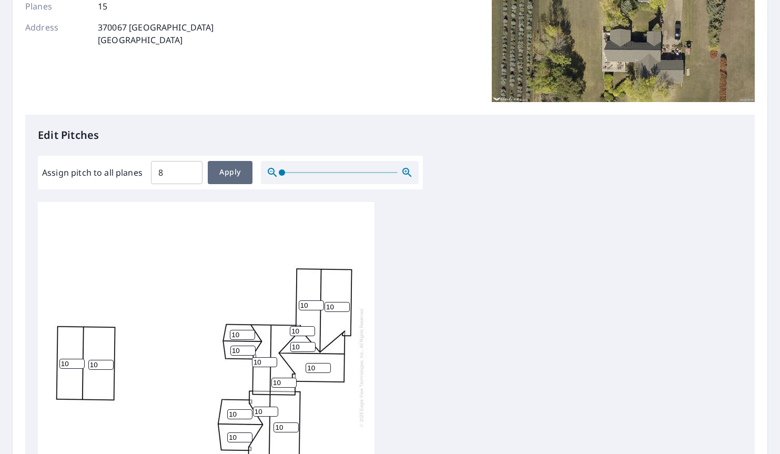
type input "8"
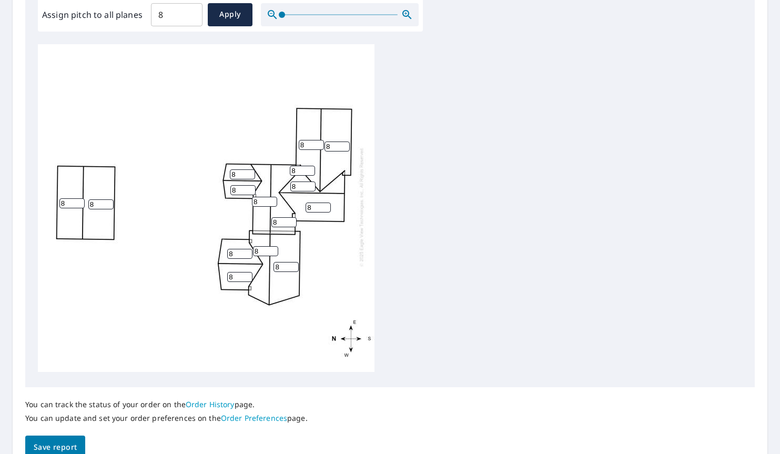
scroll to position [416, 0]
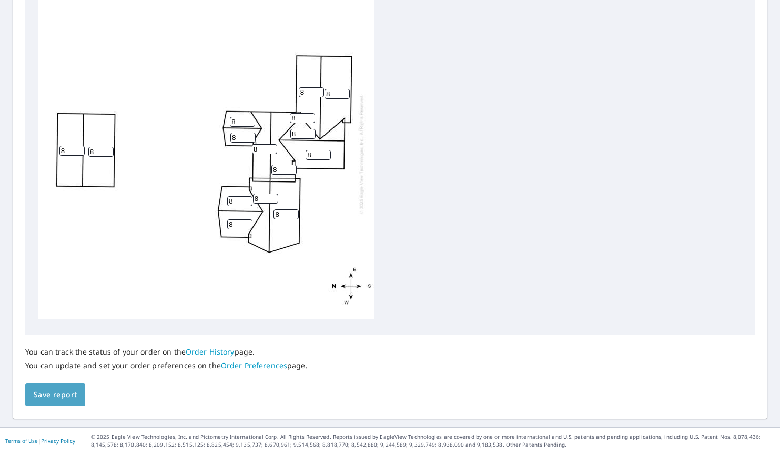
click at [74, 393] on span "Save report" at bounding box center [55, 394] width 43 height 13
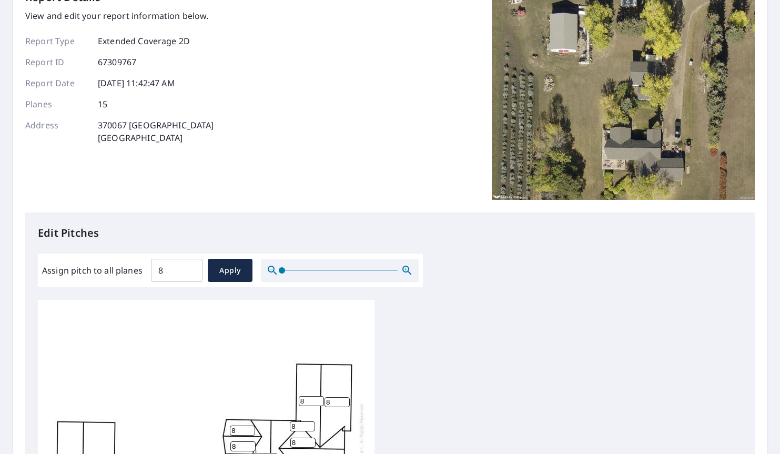
scroll to position [0, 0]
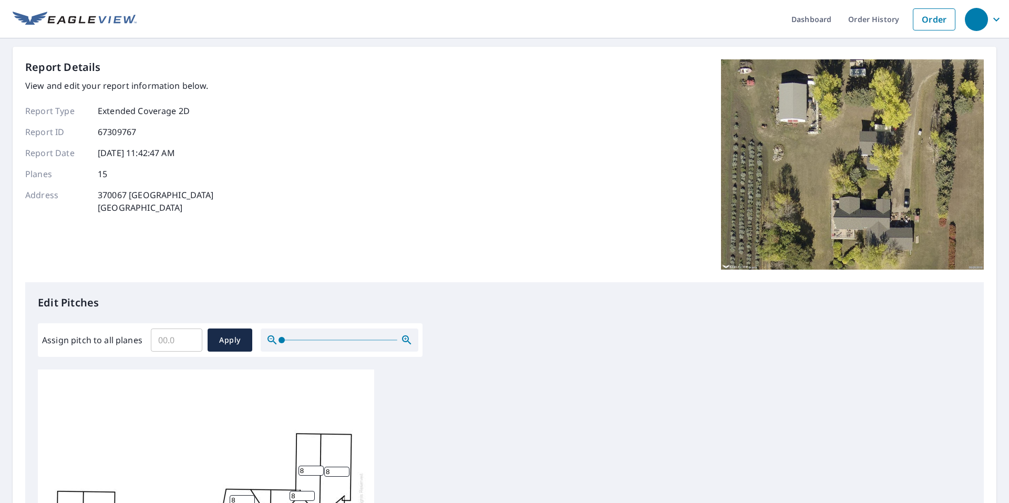
scroll to position [11, 0]
click at [192, 336] on input "0.1" at bounding box center [177, 339] width 52 height 29
drag, startPoint x: 179, startPoint y: 342, endPoint x: 127, endPoint y: 340, distance: 51.6
click at [127, 340] on div "Assign pitch to all planes 0.1 ​ Apply" at bounding box center [230, 340] width 376 height 23
type input "8"
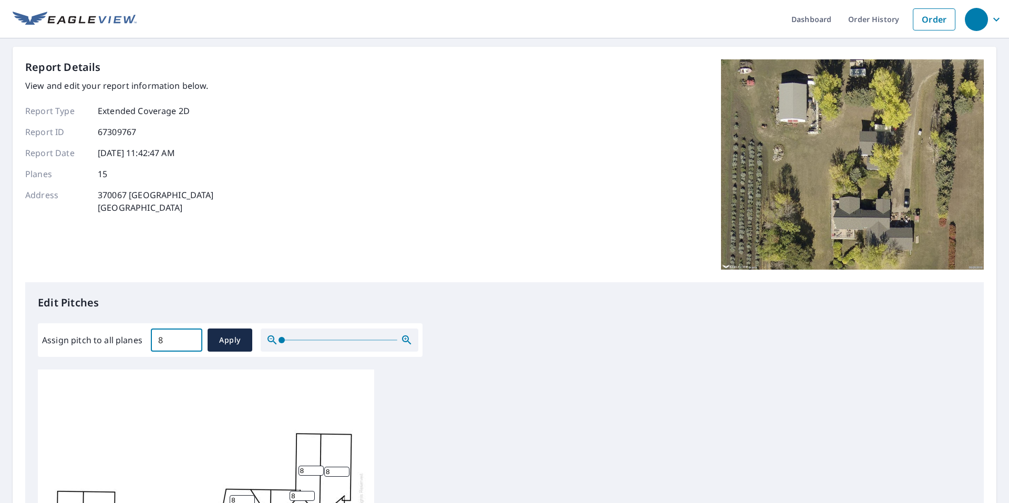
click at [241, 341] on span "Apply" at bounding box center [230, 340] width 28 height 13
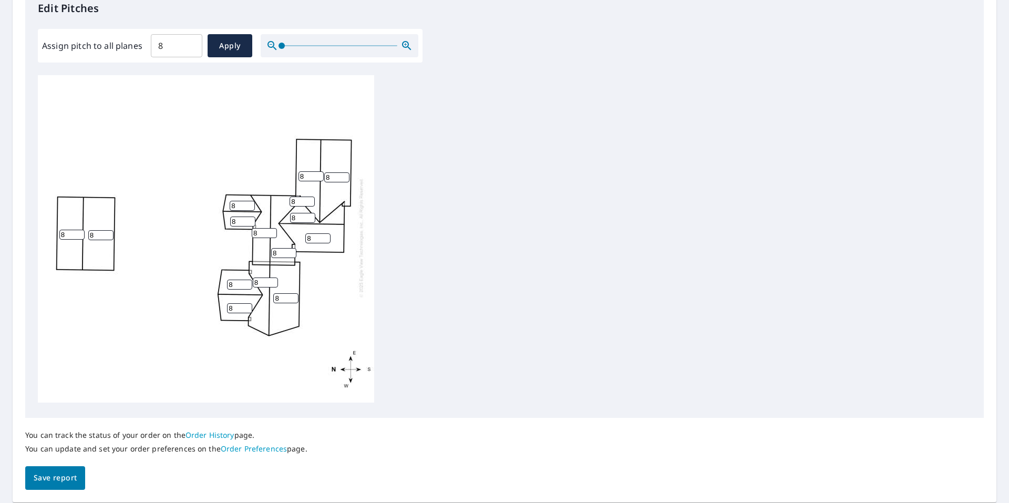
scroll to position [315, 0]
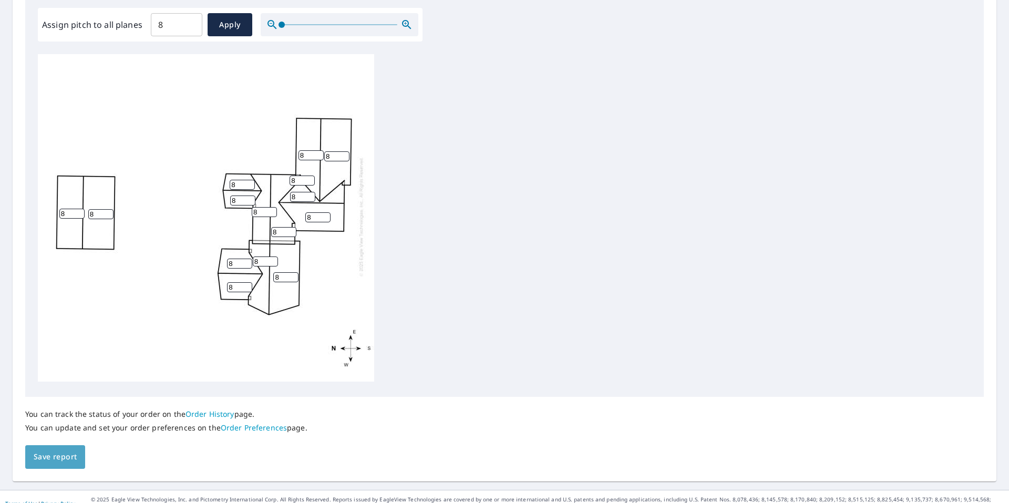
drag, startPoint x: 67, startPoint y: 453, endPoint x: 111, endPoint y: 445, distance: 45.4
click at [67, 453] on span "Save report" at bounding box center [55, 457] width 43 height 13
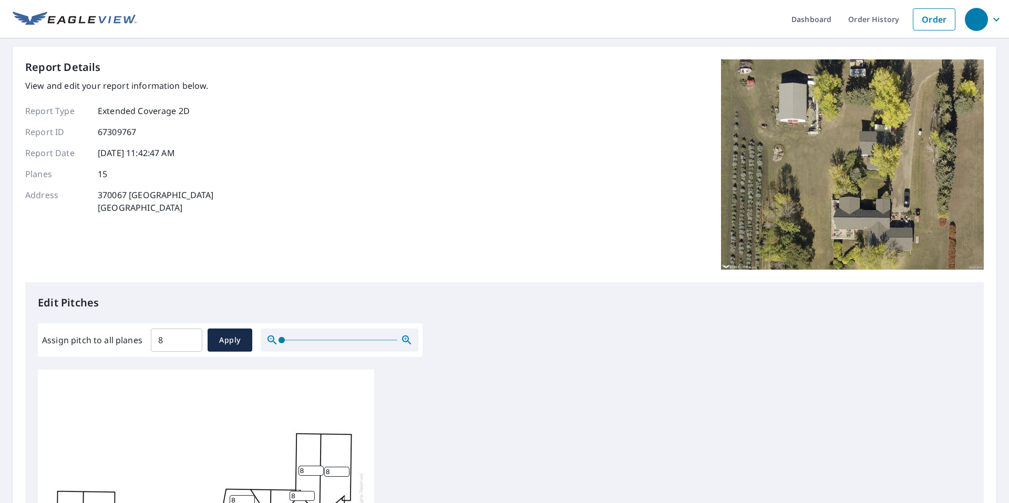
scroll to position [0, 0]
